Goal: Task Accomplishment & Management: Use online tool/utility

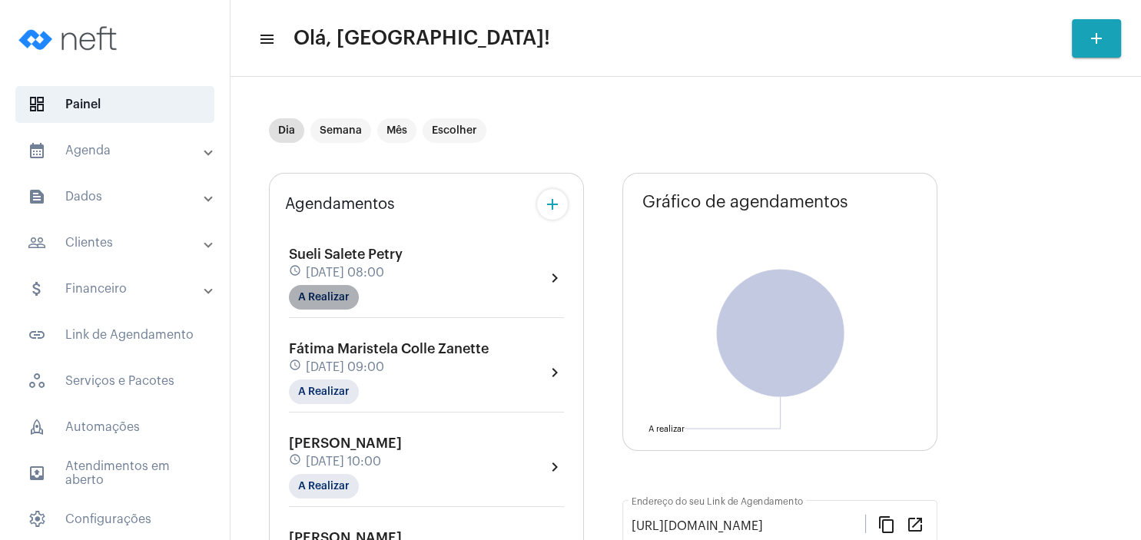
click at [325, 297] on mat-chip "A Realizar" at bounding box center [324, 297] width 70 height 25
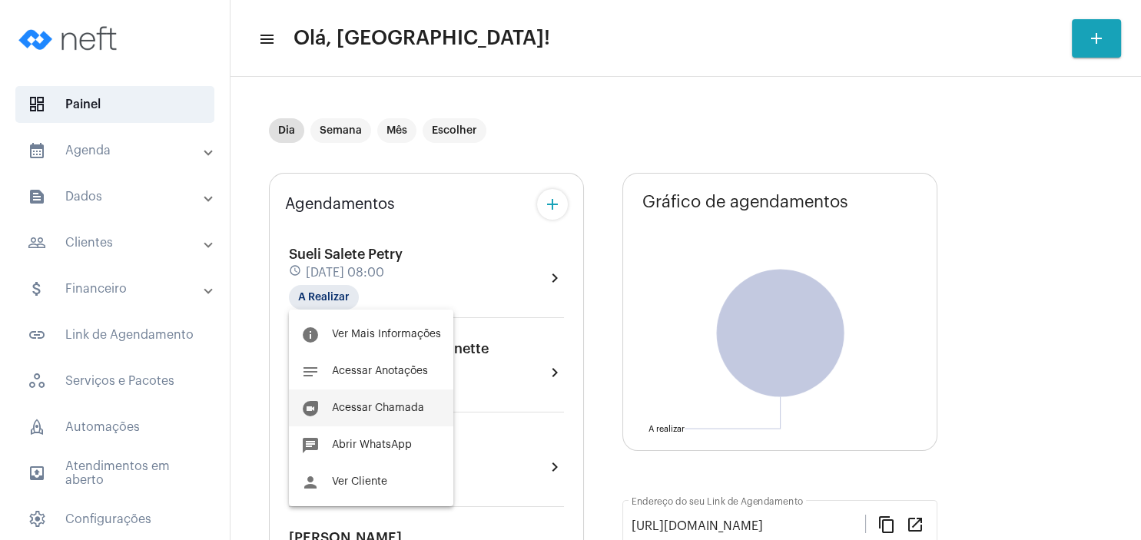
click at [385, 409] on span "Acessar Chamada" at bounding box center [378, 408] width 92 height 11
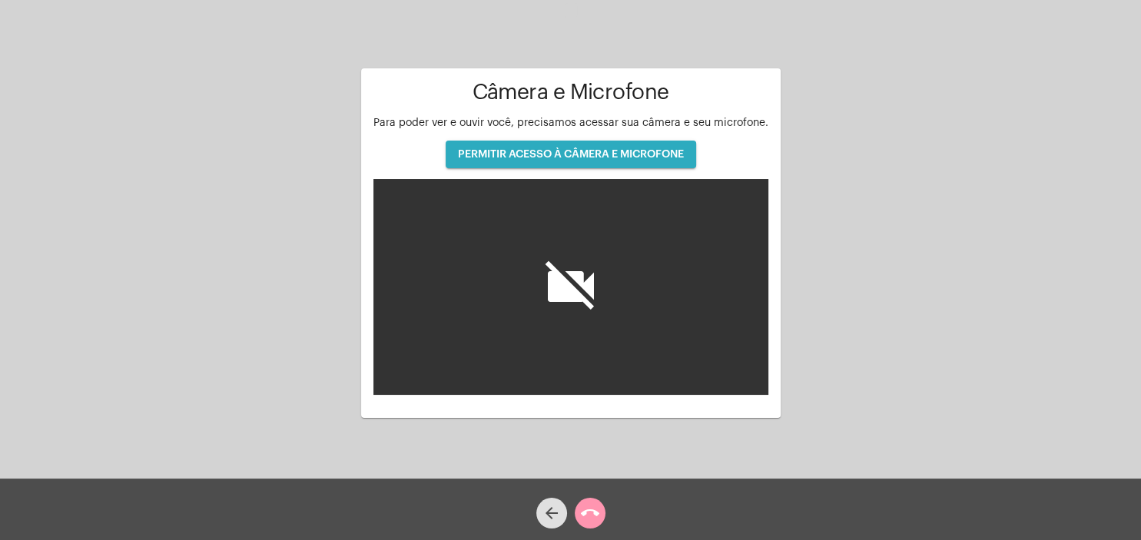
click at [629, 155] on span "PERMITIR ACESSO À CÂMERA E MICROFONE" at bounding box center [571, 154] width 226 height 11
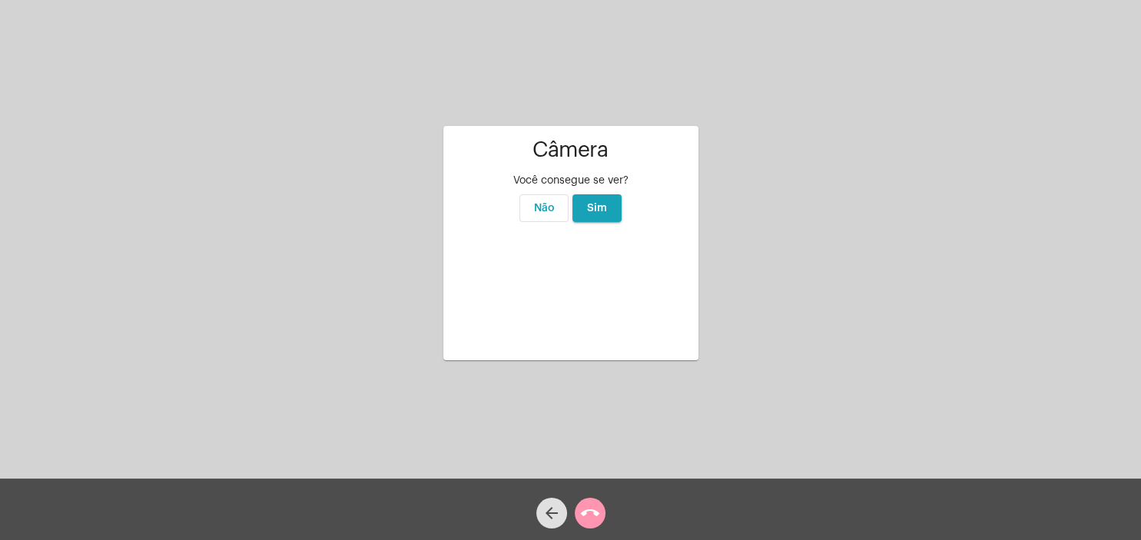
click at [602, 194] on button "Sim" at bounding box center [597, 208] width 49 height 28
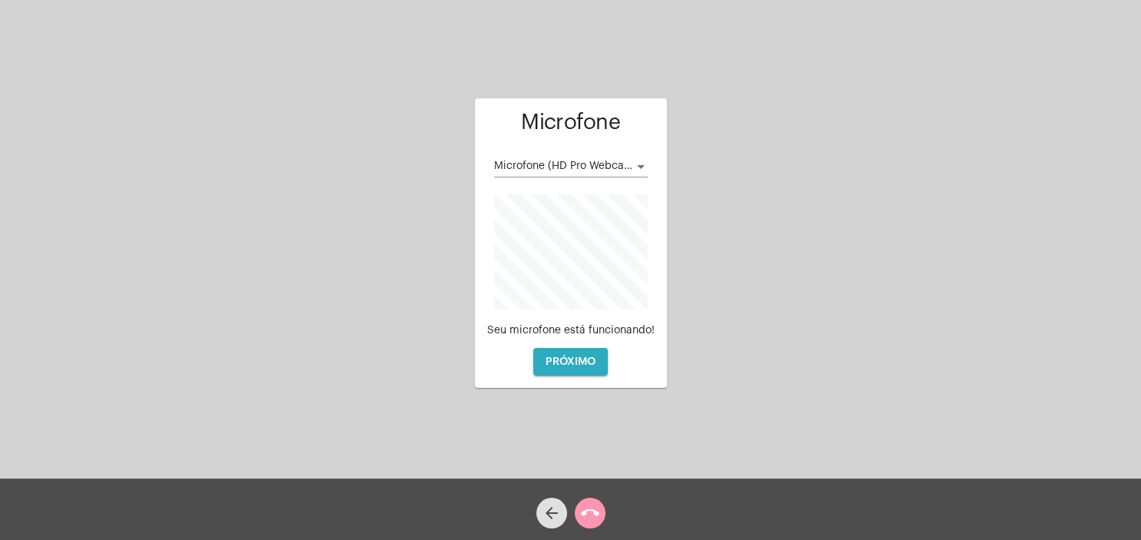
click at [594, 365] on span "PRÓXIMO" at bounding box center [571, 362] width 50 height 11
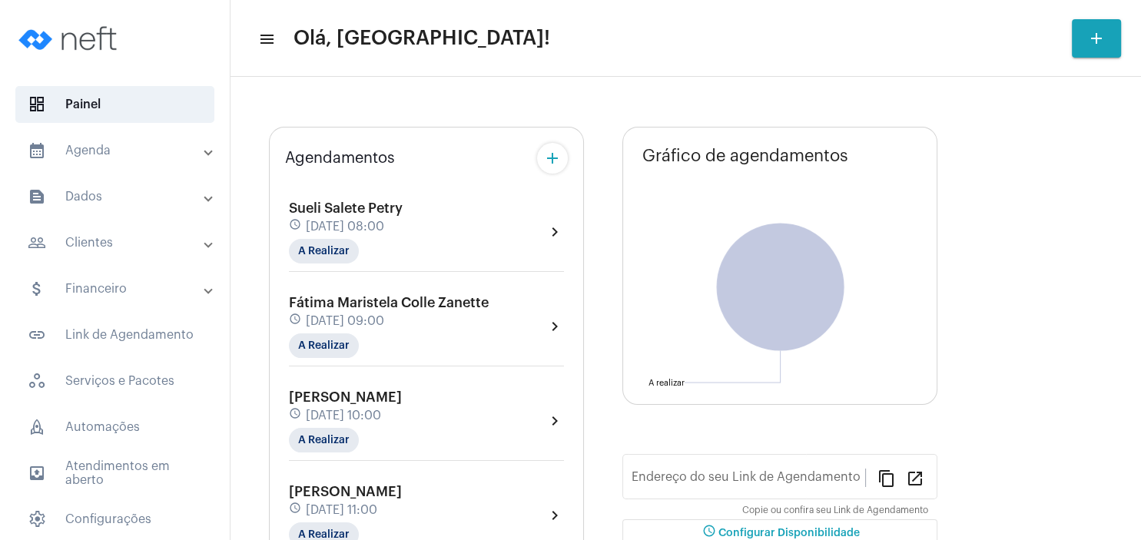
type input "[URL][DOMAIN_NAME]"
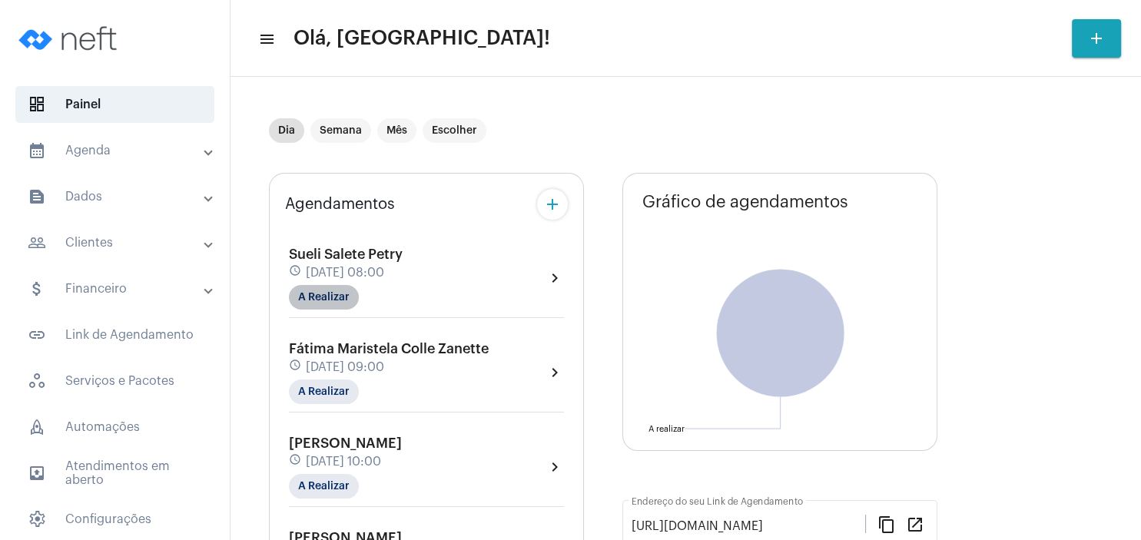
click at [330, 297] on mat-chip "A Realizar" at bounding box center [324, 297] width 70 height 25
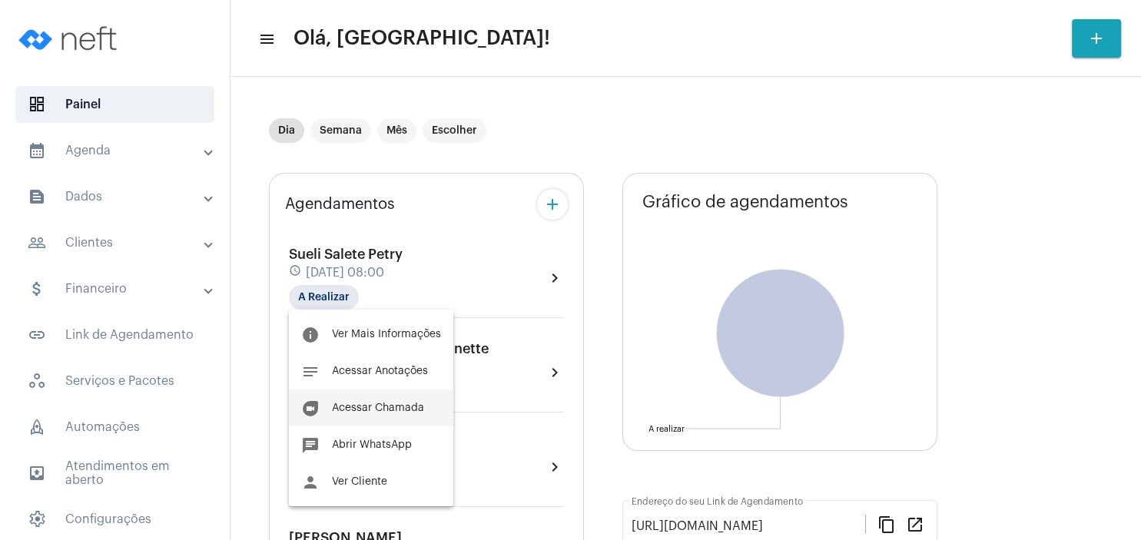
click at [388, 399] on button "duo [PERSON_NAME]" at bounding box center [371, 408] width 164 height 37
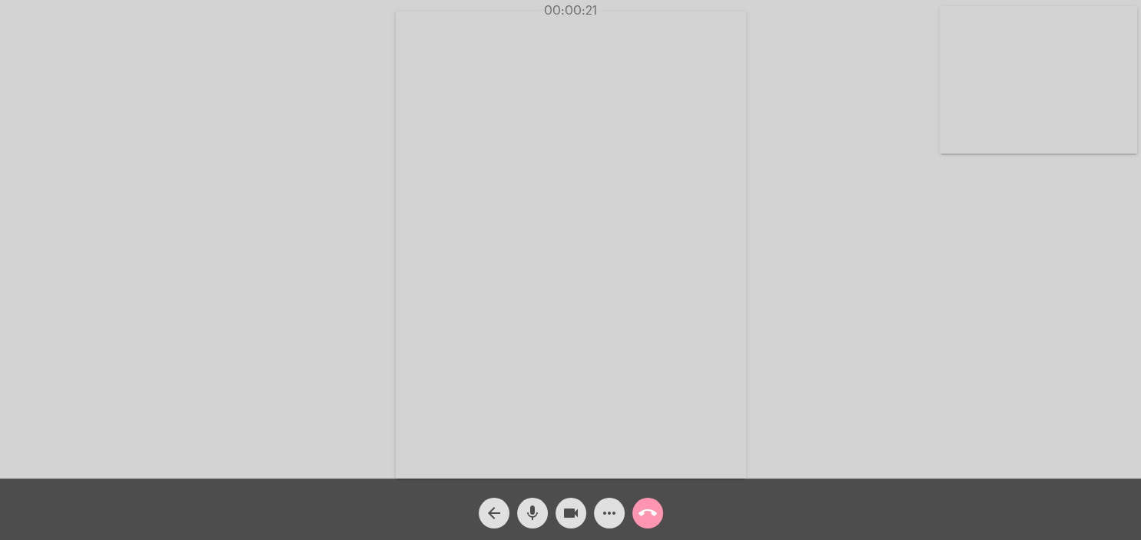
drag, startPoint x: 1042, startPoint y: 552, endPoint x: 1025, endPoint y: 576, distance: 29.8
click at [1025, 539] on html "00:00:21 Acessando Câmera e Microfone... arrow_back mic videocam more_horiz cal…" at bounding box center [570, 270] width 1141 height 540
click at [533, 512] on mat-icon "mic" at bounding box center [532, 513] width 18 height 18
click at [537, 501] on span "mic_off" at bounding box center [532, 513] width 18 height 31
